Goal: Obtain resource: Download file/media

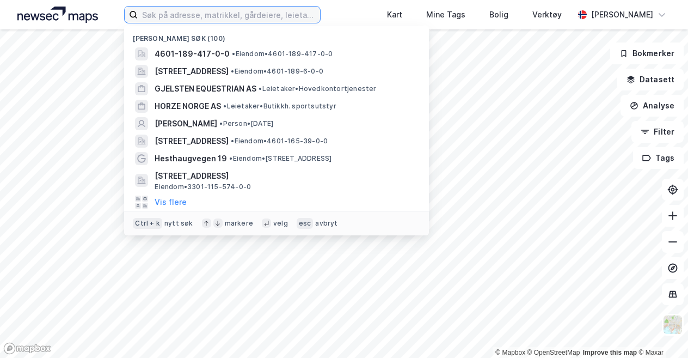
click at [262, 17] on input at bounding box center [229, 15] width 182 height 16
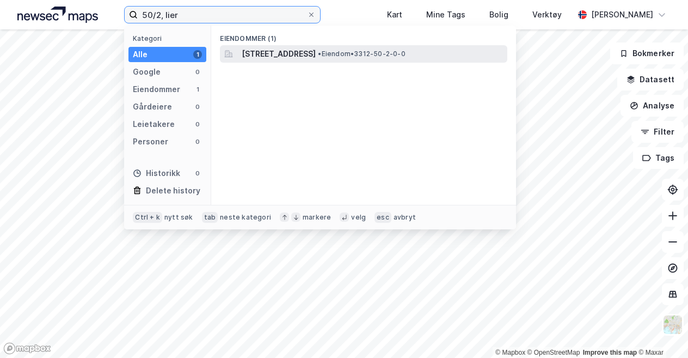
type input "50/2, lier"
click at [278, 56] on span "[STREET_ADDRESS]" at bounding box center [279, 53] width 74 height 13
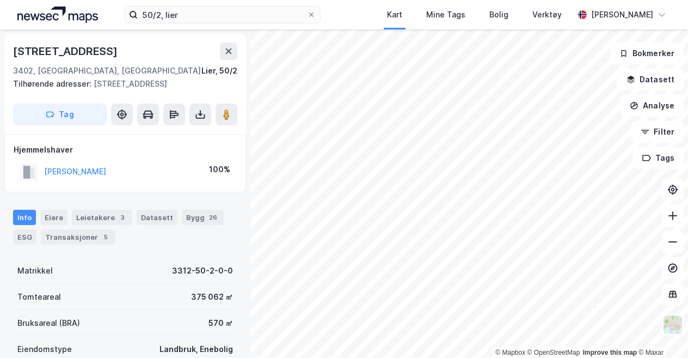
click at [334, 0] on html "50/2, lier Kart Mine Tags Bolig Verktøy [PERSON_NAME] © Mapbox © OpenStreetMap …" at bounding box center [344, 179] width 688 height 358
click at [240, 149] on div "© Mapbox © OpenStreetMap Improve this map © Maxar Nøsteveien 118 3402, [GEOGRAP…" at bounding box center [344, 193] width 688 height 328
click at [199, 113] on icon at bounding box center [200, 114] width 11 height 11
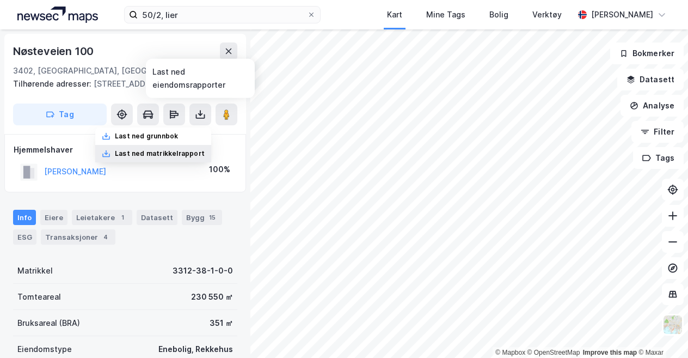
click at [152, 153] on div "Last ned matrikkelrapport" at bounding box center [160, 153] width 90 height 9
